Goal: Transaction & Acquisition: Purchase product/service

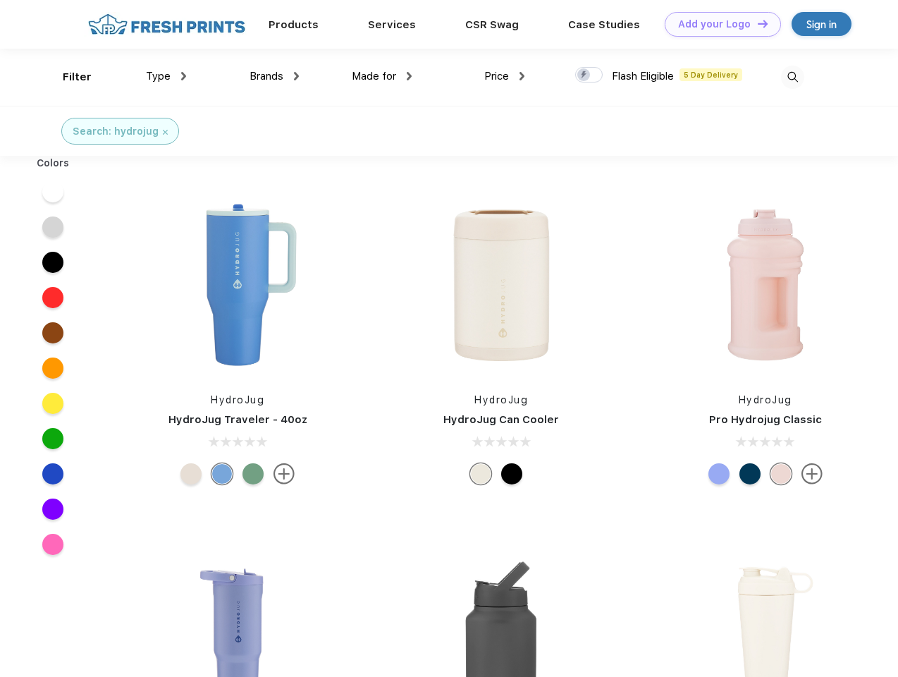
click at [718, 24] on link "Add your Logo Design Tool" at bounding box center [723, 24] width 116 height 25
click at [0, 0] on div "Design Tool" at bounding box center [0, 0] width 0 height 0
click at [756, 23] on link "Add your Logo Design Tool" at bounding box center [723, 24] width 116 height 25
click at [68, 77] on div "Filter" at bounding box center [77, 77] width 29 height 16
click at [166, 76] on span "Type" at bounding box center [158, 76] width 25 height 13
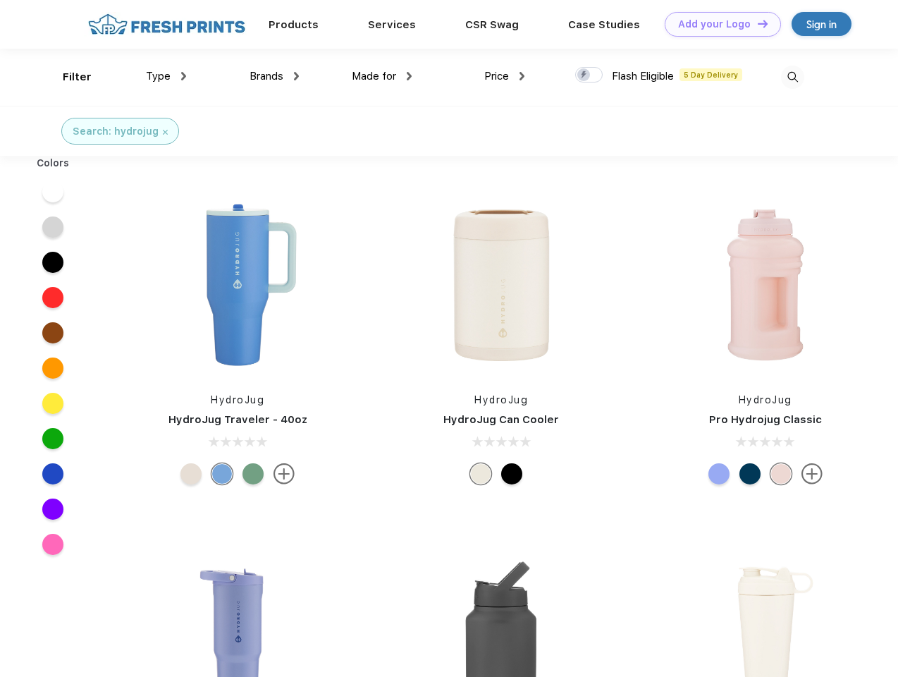
click at [274, 76] on span "Brands" at bounding box center [267, 76] width 34 height 13
click at [382, 76] on span "Made for" at bounding box center [374, 76] width 44 height 13
click at [505, 76] on span "Price" at bounding box center [496, 76] width 25 height 13
click at [589, 75] on div at bounding box center [588, 75] width 27 height 16
click at [584, 75] on input "checkbox" at bounding box center [579, 70] width 9 height 9
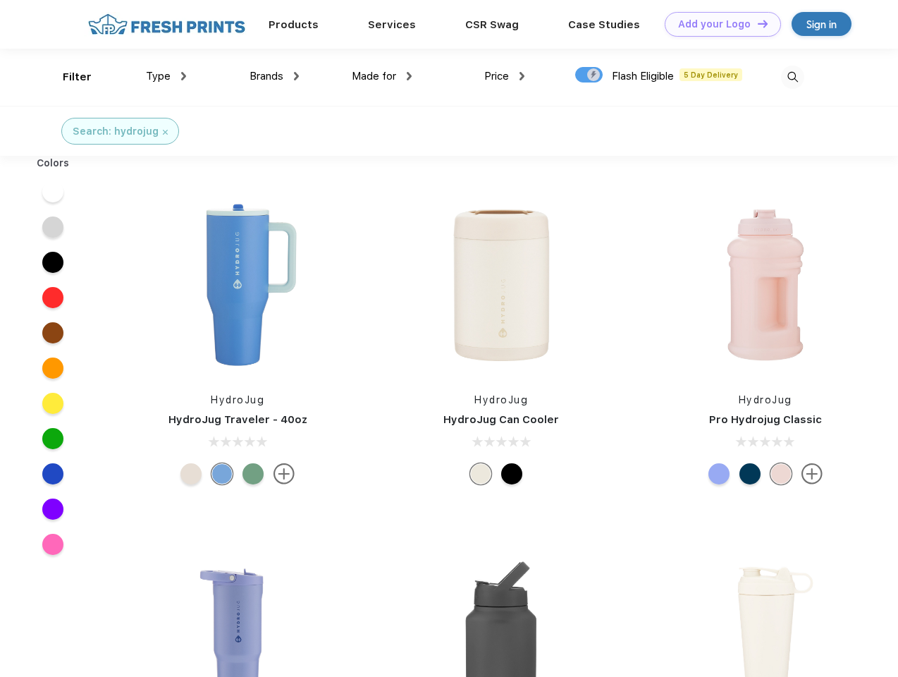
click at [792, 77] on img at bounding box center [792, 77] width 23 height 23
